Goal: Information Seeking & Learning: Learn about a topic

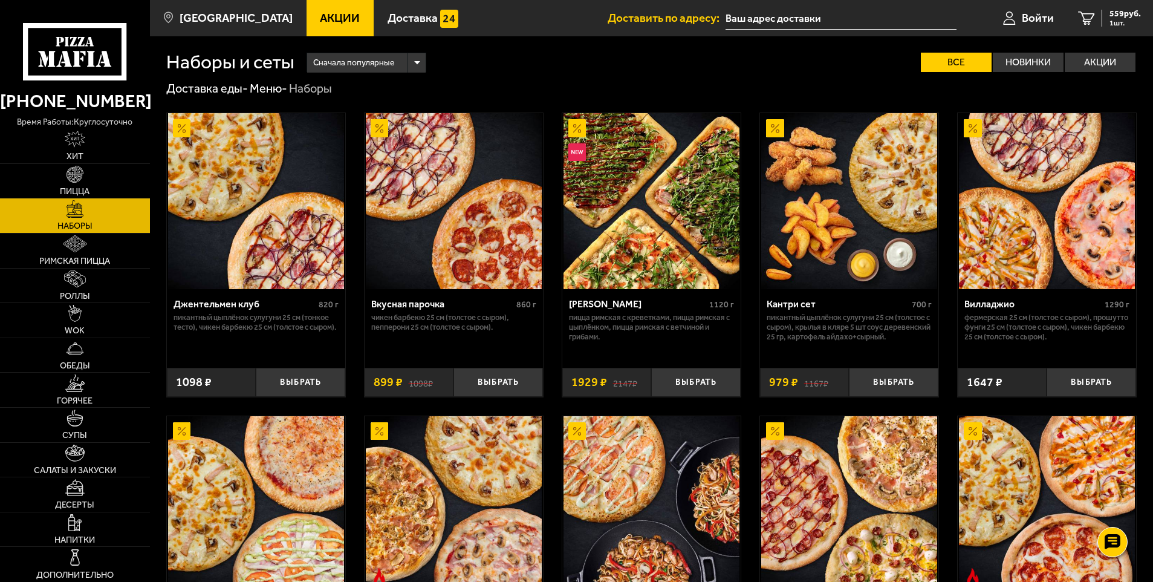
scroll to position [1831, 0]
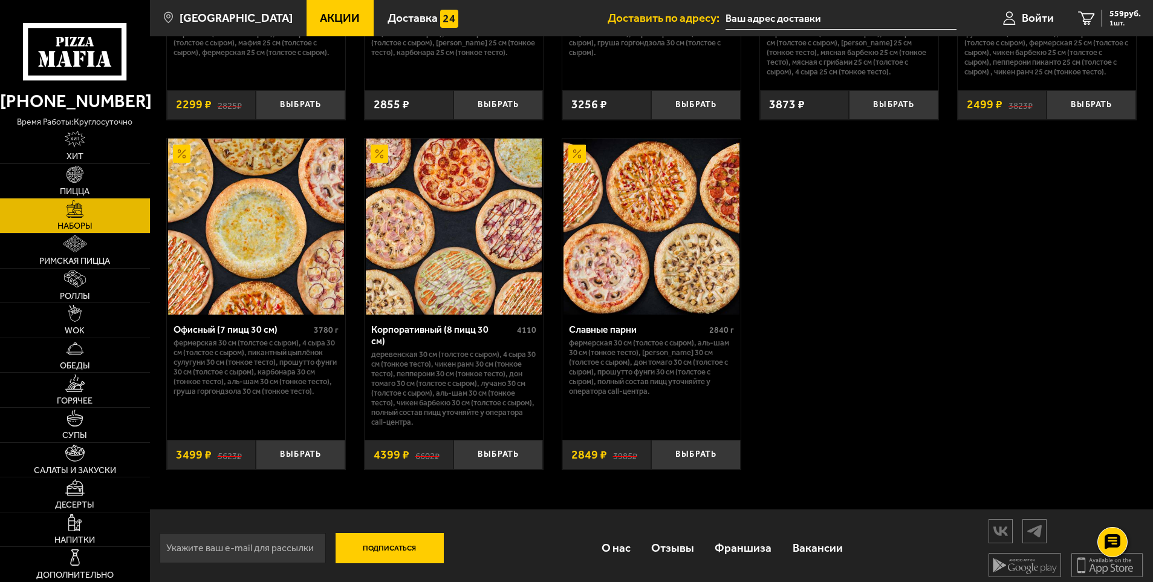
drag, startPoint x: 352, startPoint y: 18, endPoint x: 339, endPoint y: 25, distance: 15.5
click at [352, 18] on link "Акции" at bounding box center [341, 18] width 68 height 36
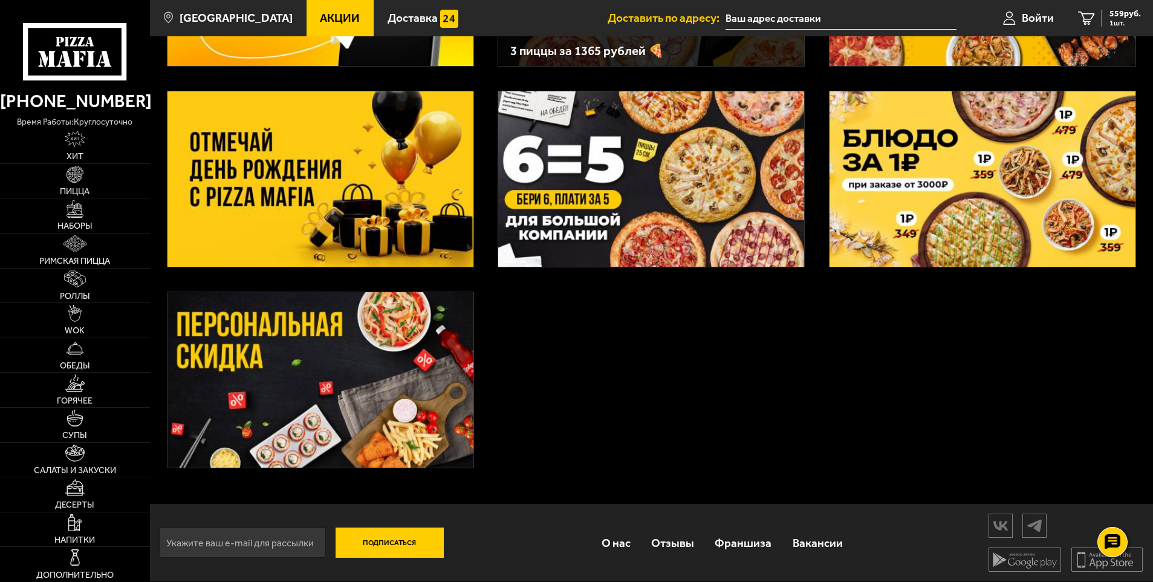
click at [365, 197] on img at bounding box center [321, 178] width 306 height 175
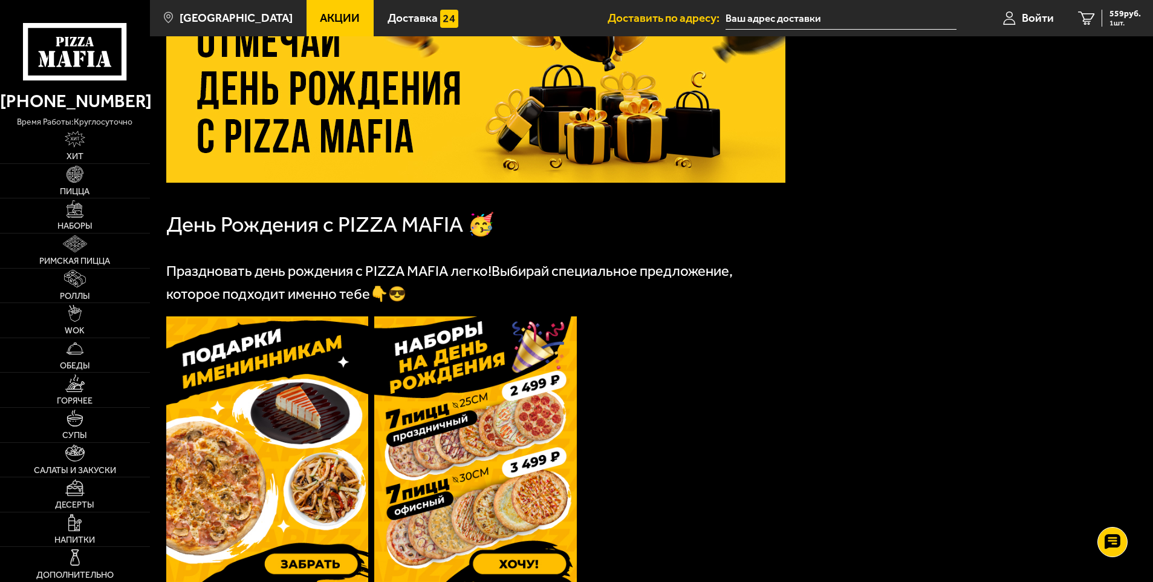
scroll to position [242, 0]
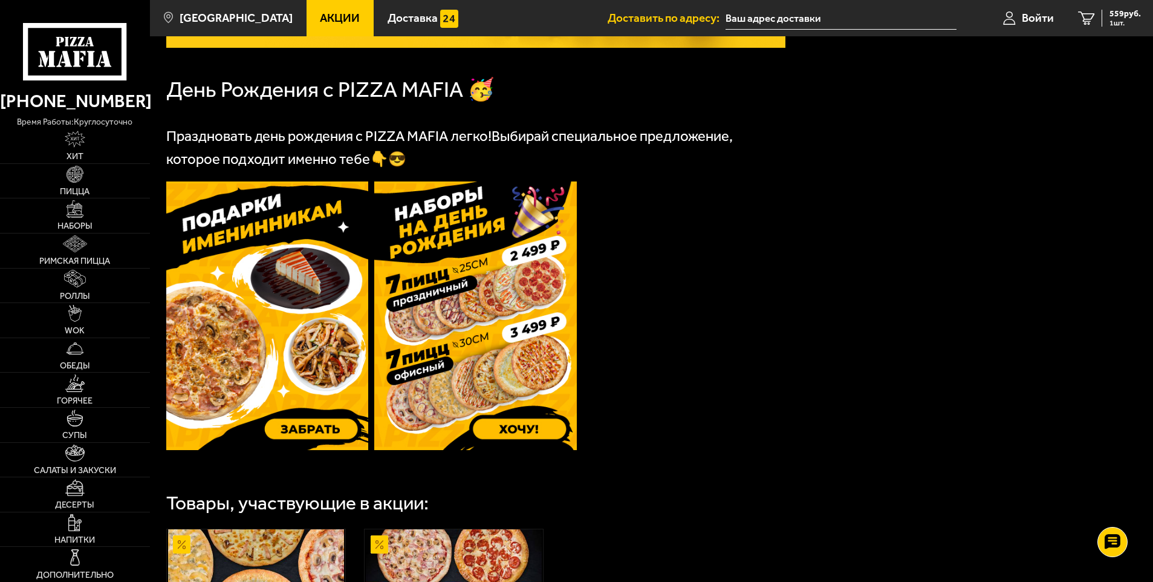
click at [296, 345] on img at bounding box center [267, 315] width 203 height 269
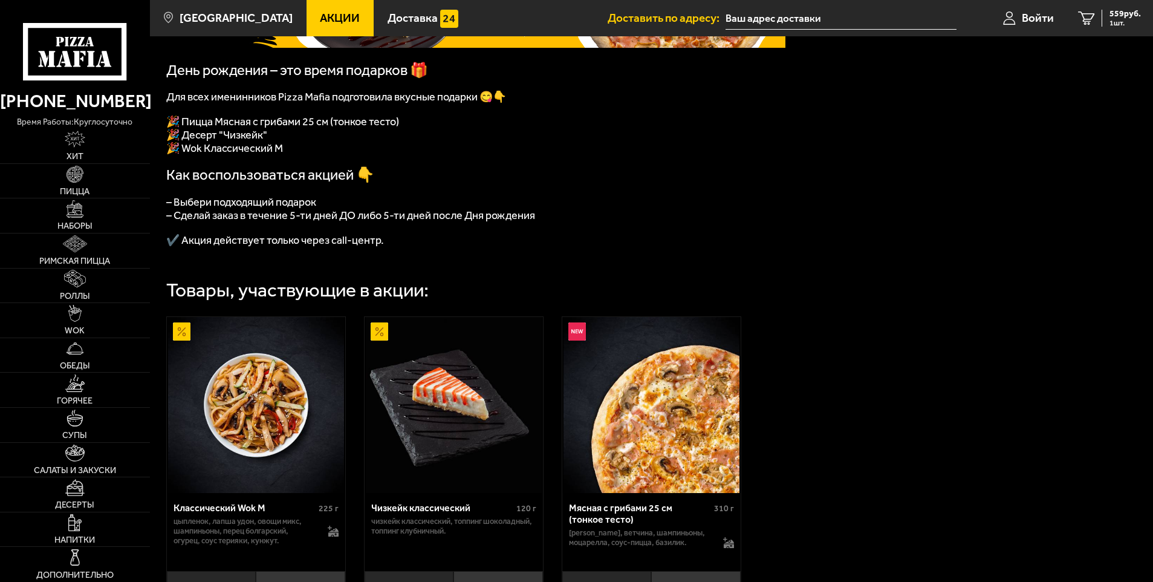
scroll to position [242, 0]
